Goal: Task Accomplishment & Management: Manage account settings

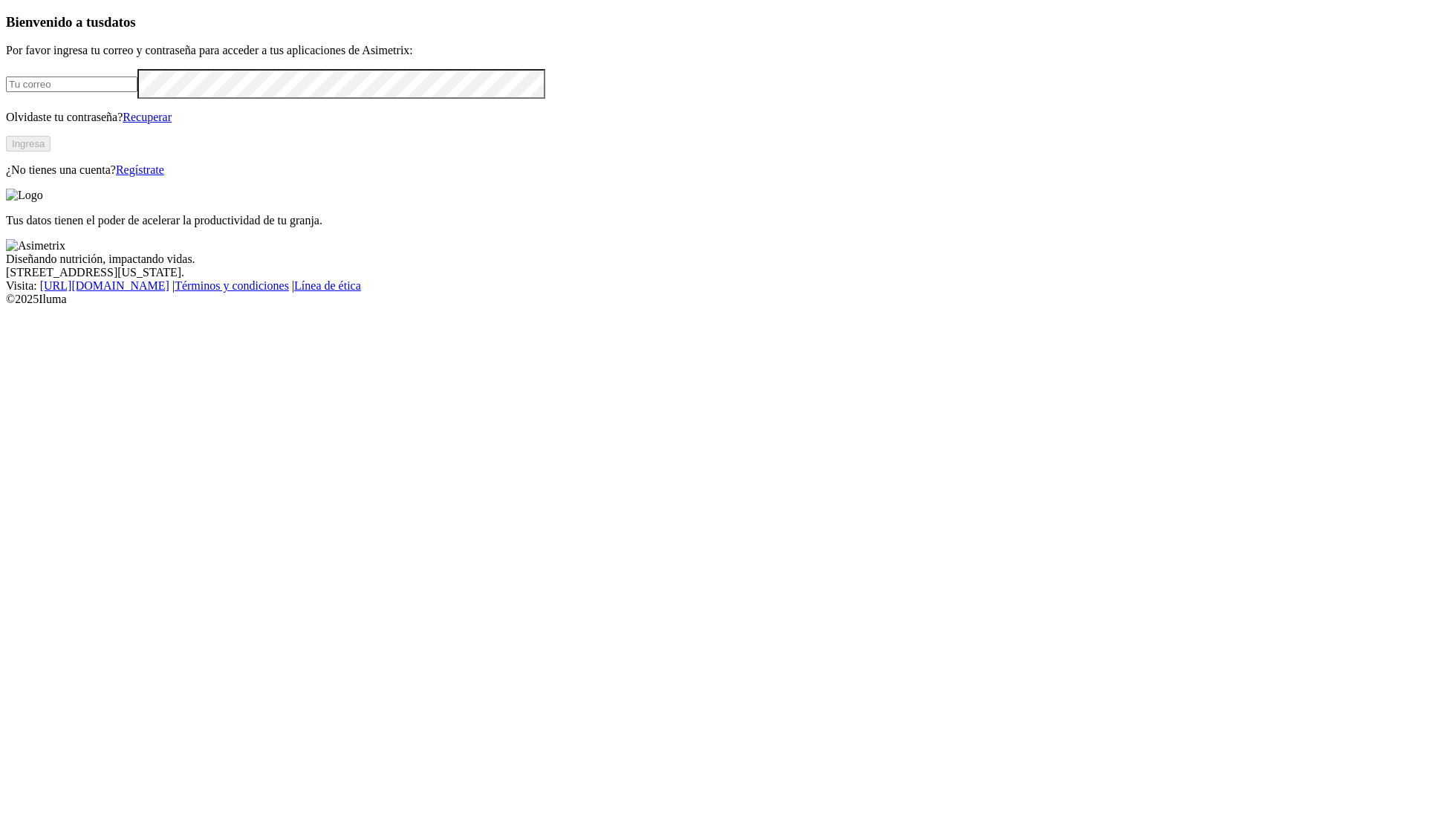
click at [137, 92] on input "email" at bounding box center [71, 84] width 131 height 16
click at [272, 99] on form at bounding box center [728, 84] width 1445 height 30
click at [137, 92] on input "email" at bounding box center [71, 84] width 131 height 16
type input "ana.jaramillo@premexcorp.com"
click at [50, 151] on button "Ingresa" at bounding box center [28, 144] width 44 height 16
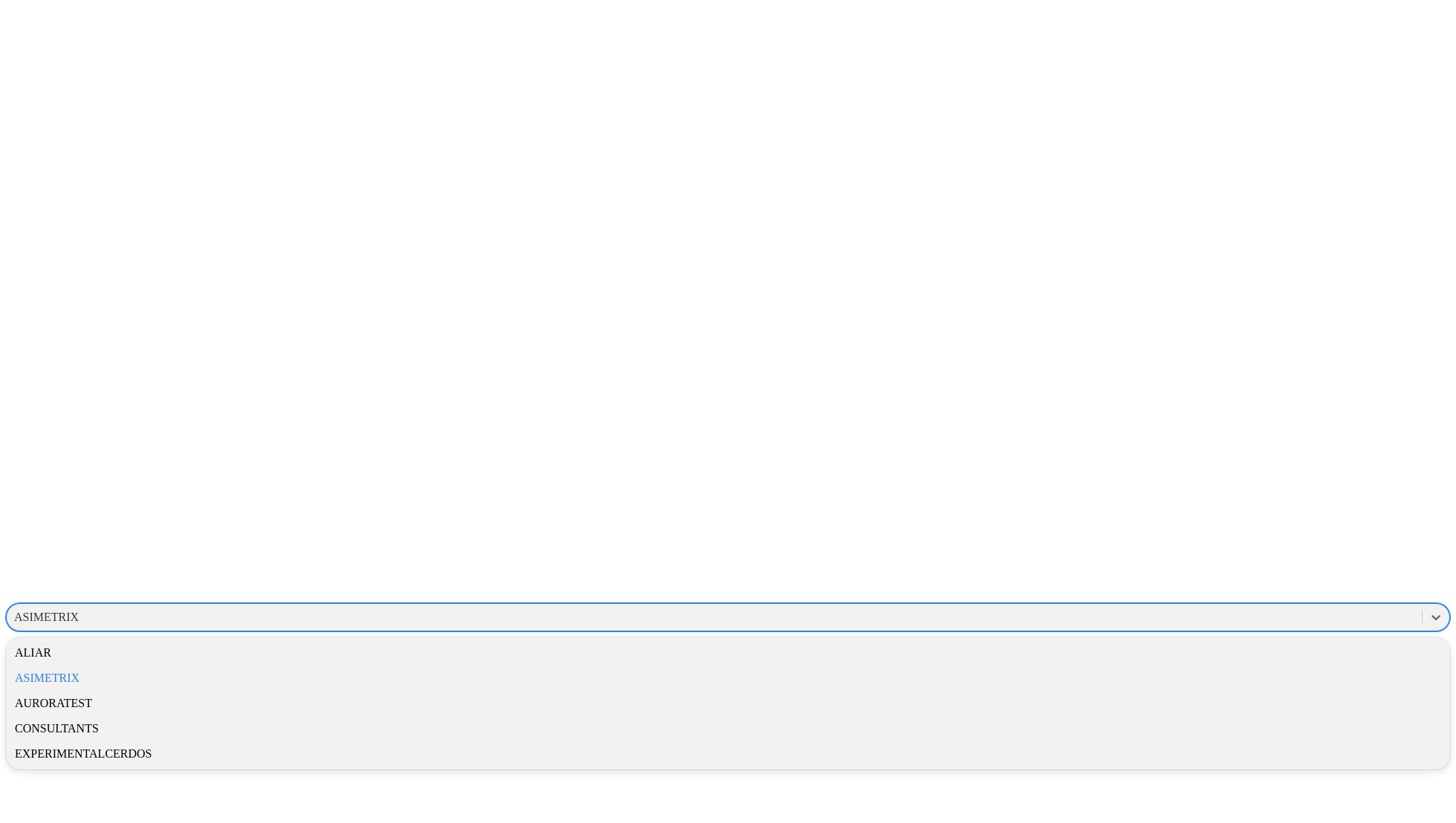
click at [1155, 606] on div "ASIMETRIX" at bounding box center [714, 618] width 1415 height 23
click at [1261, 640] on div "ALIAR" at bounding box center [728, 652] width 1445 height 25
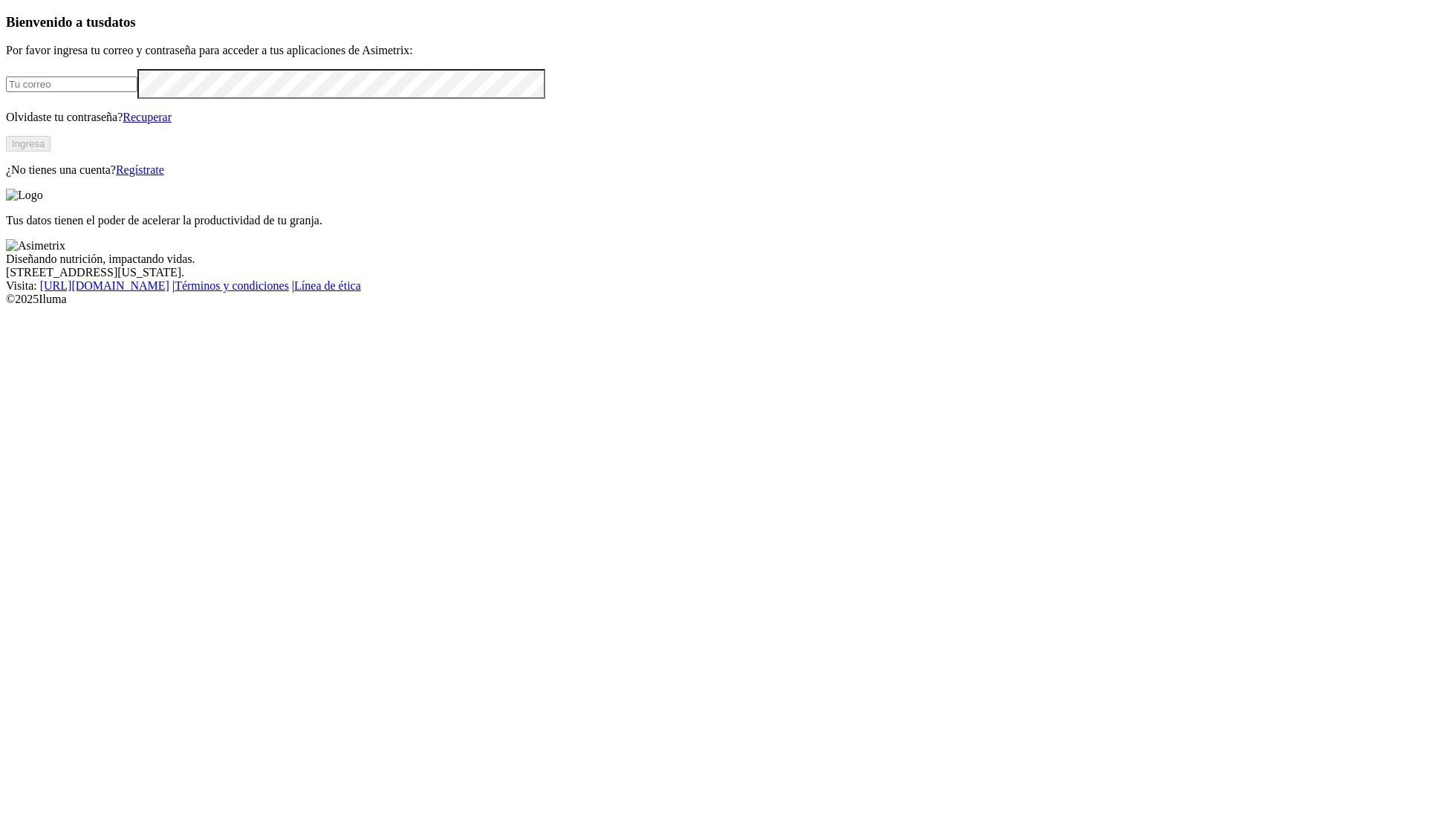
click at [137, 92] on input "email" at bounding box center [71, 84] width 131 height 16
type input "ana.jaramillo@premexcorp.com"
click at [50, 151] on button "Ingresa" at bounding box center [28, 144] width 44 height 16
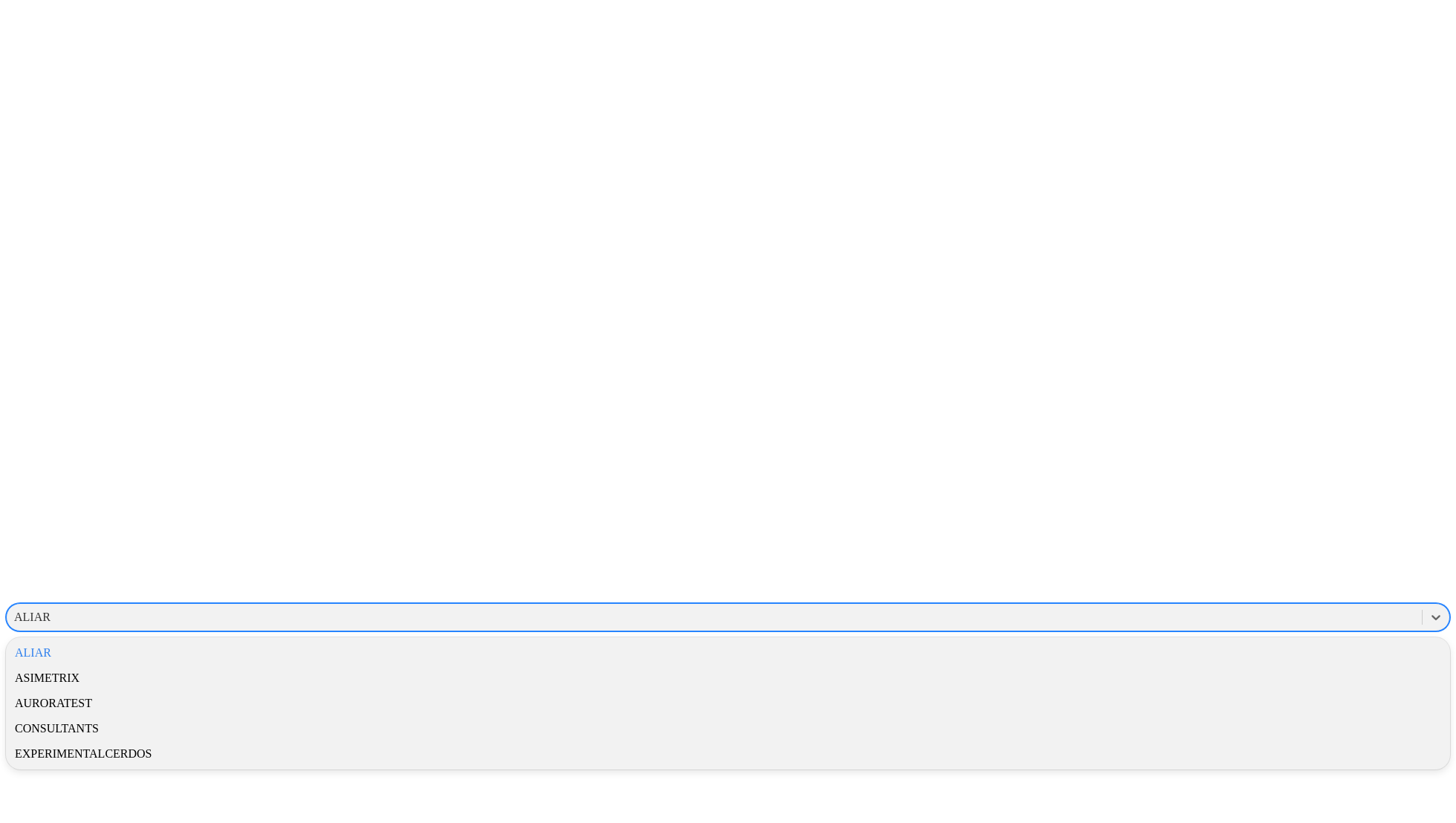
click at [1119, 606] on div "ALIAR" at bounding box center [714, 618] width 1415 height 23
click at [1232, 691] on div "AURORATEST" at bounding box center [728, 703] width 1445 height 25
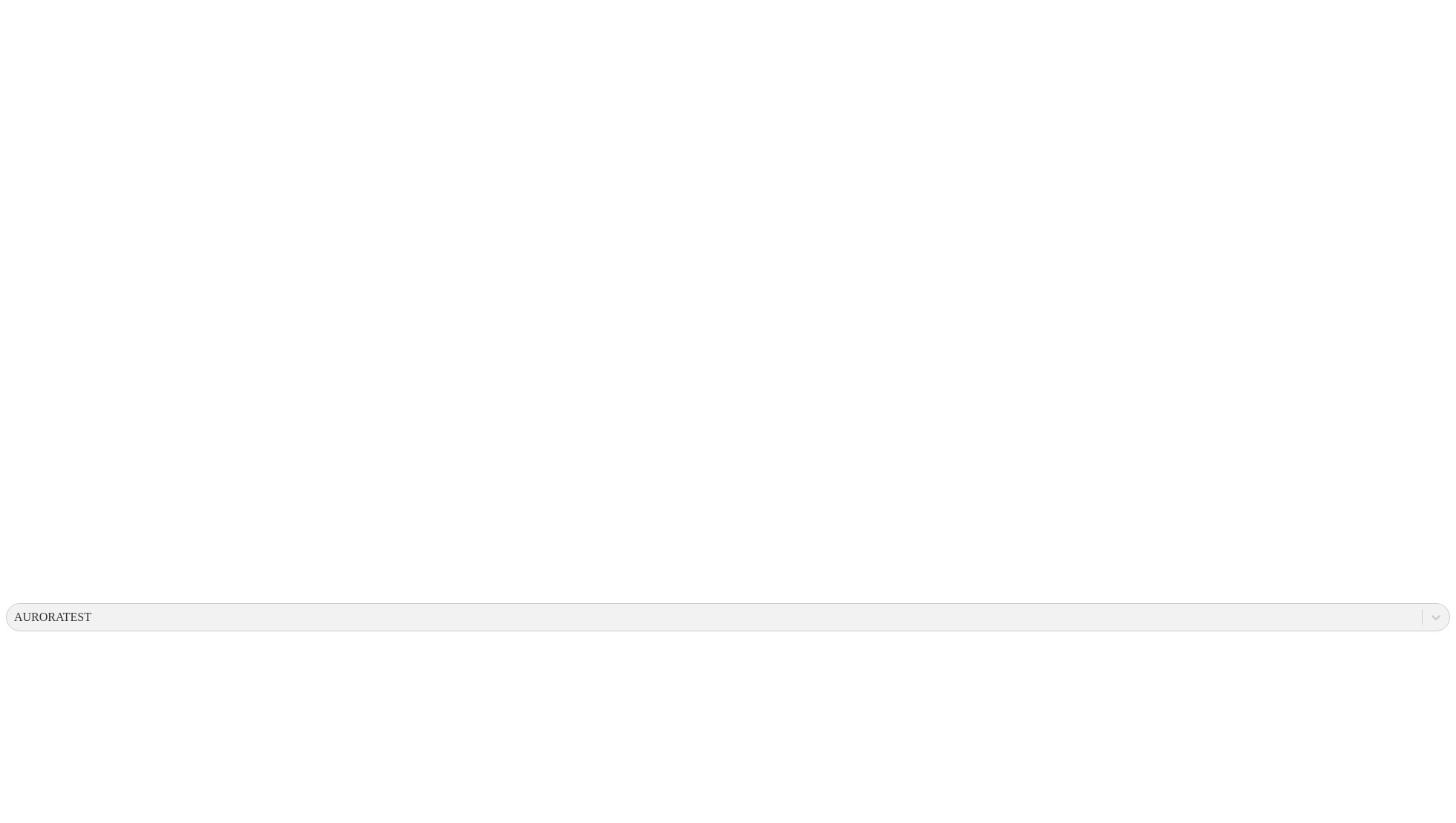
click at [91, 611] on div "AURORATEST" at bounding box center [52, 617] width 77 height 13
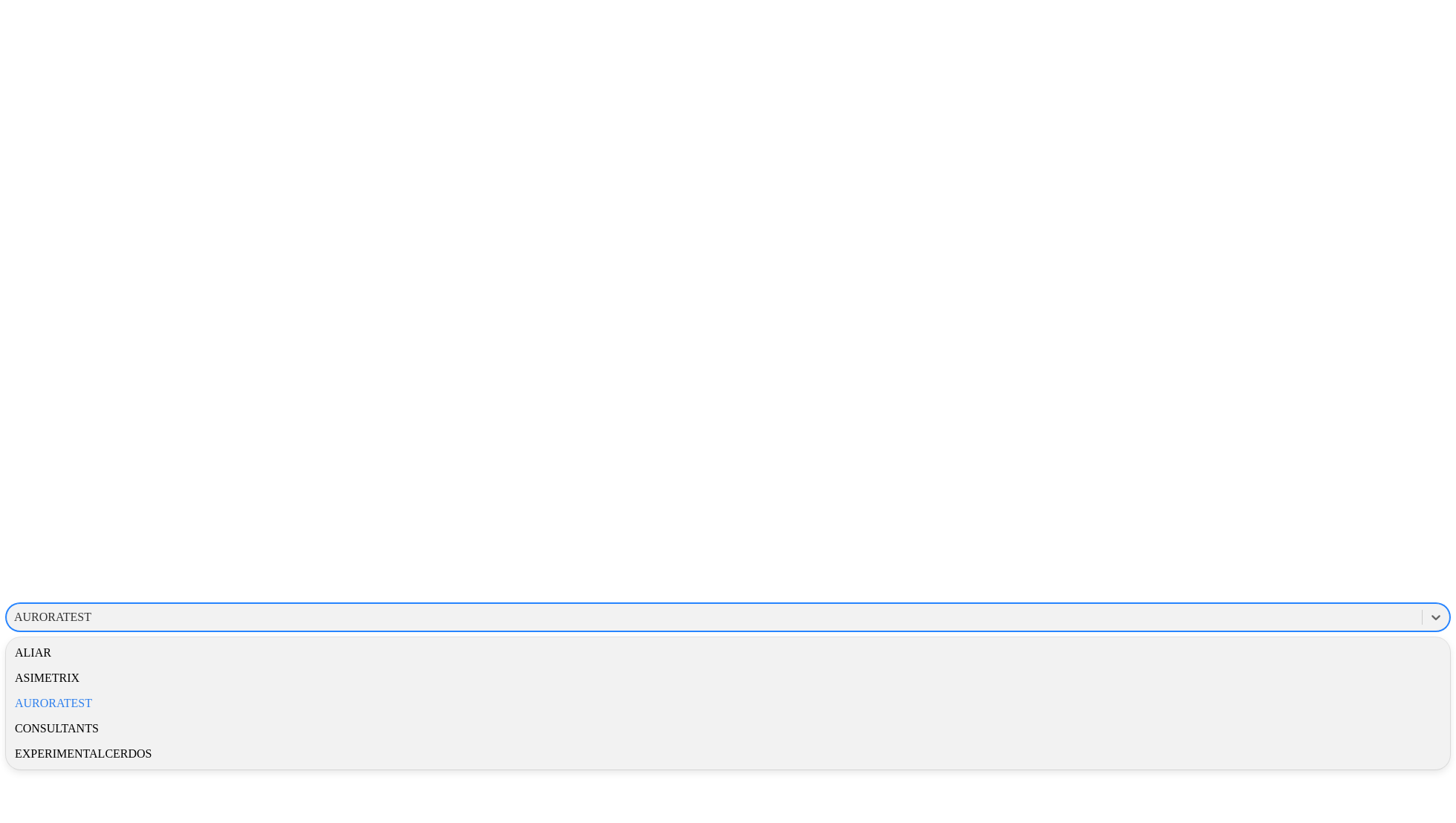
click at [1272, 640] on div "ALIAR" at bounding box center [728, 652] width 1445 height 25
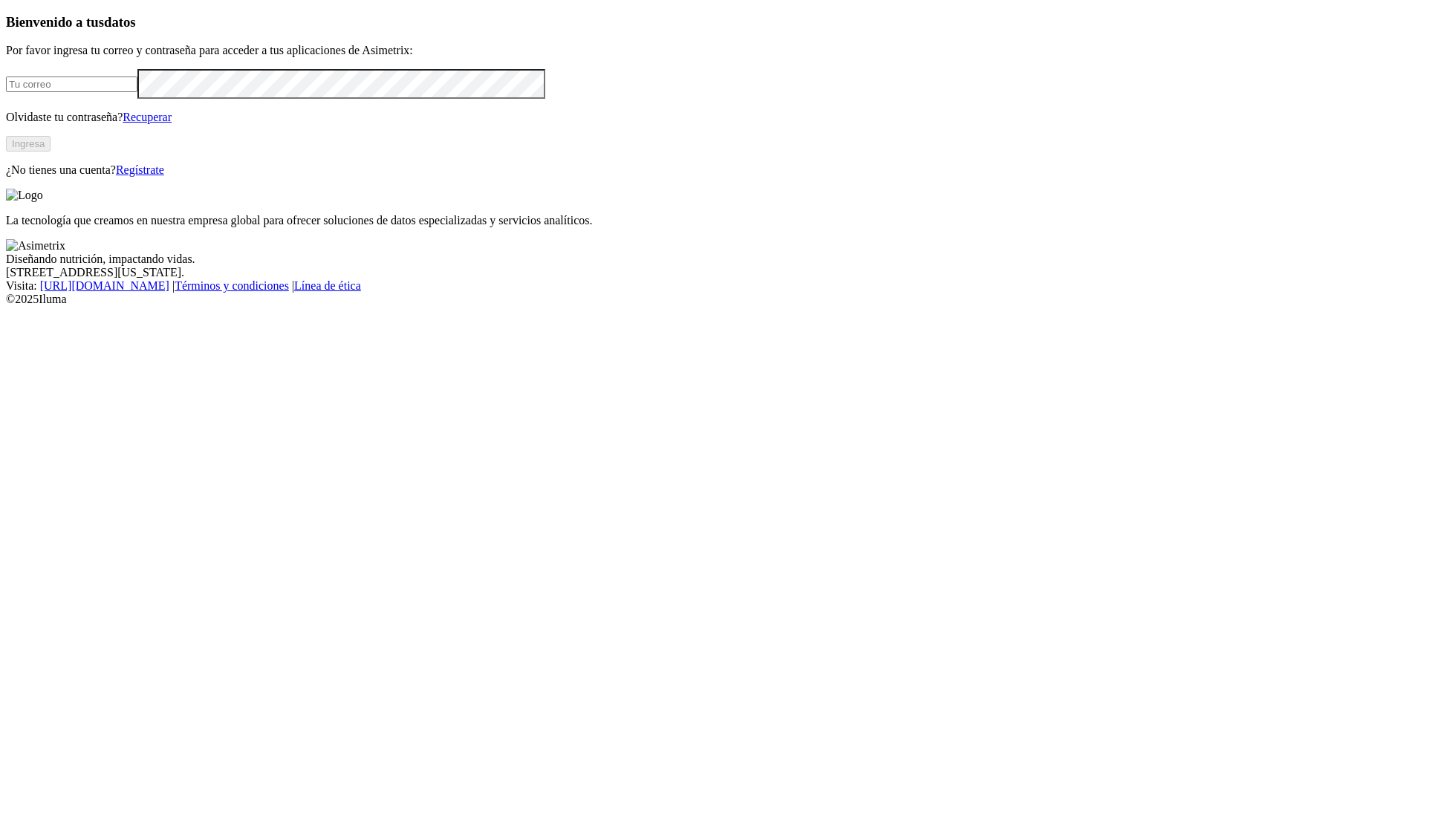
click at [137, 92] on input "email" at bounding box center [71, 84] width 131 height 16
type input "[PERSON_NAME][EMAIL_ADDRESS][PERSON_NAME][DOMAIN_NAME]"
click at [50, 151] on button "Ingresa" at bounding box center [28, 144] width 44 height 16
